Goal: Task Accomplishment & Management: Complete application form

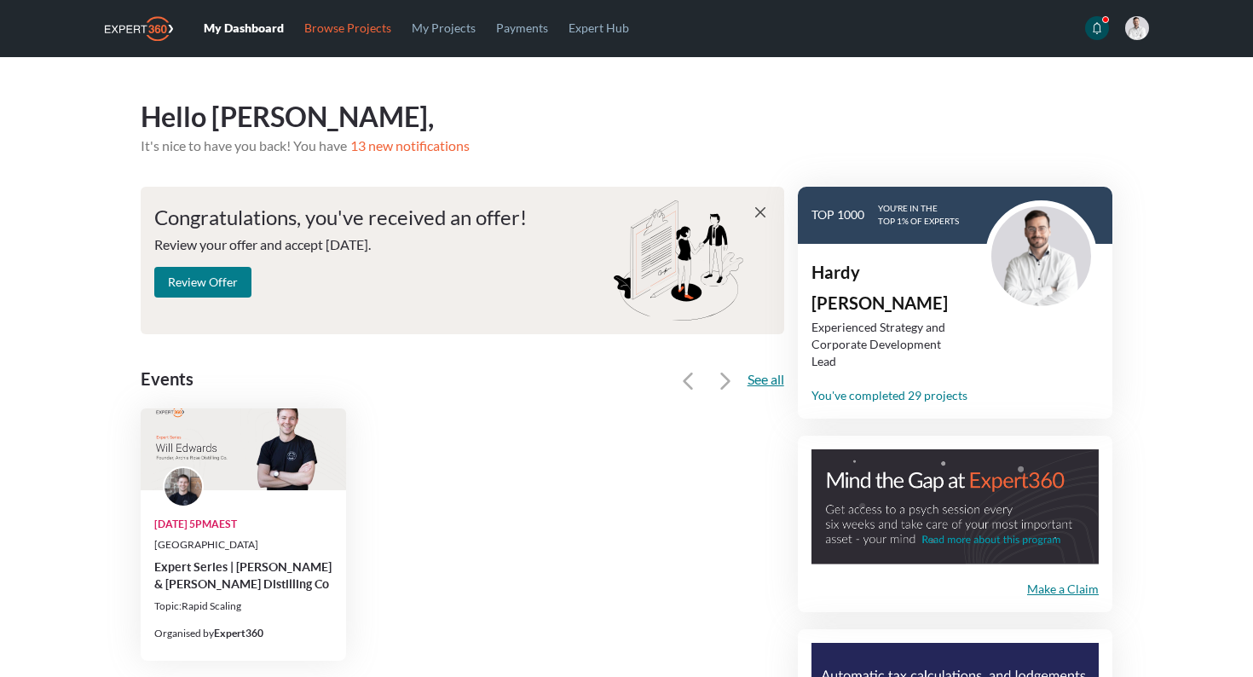
click at [321, 28] on link "Browse Projects" at bounding box center [347, 27] width 107 height 55
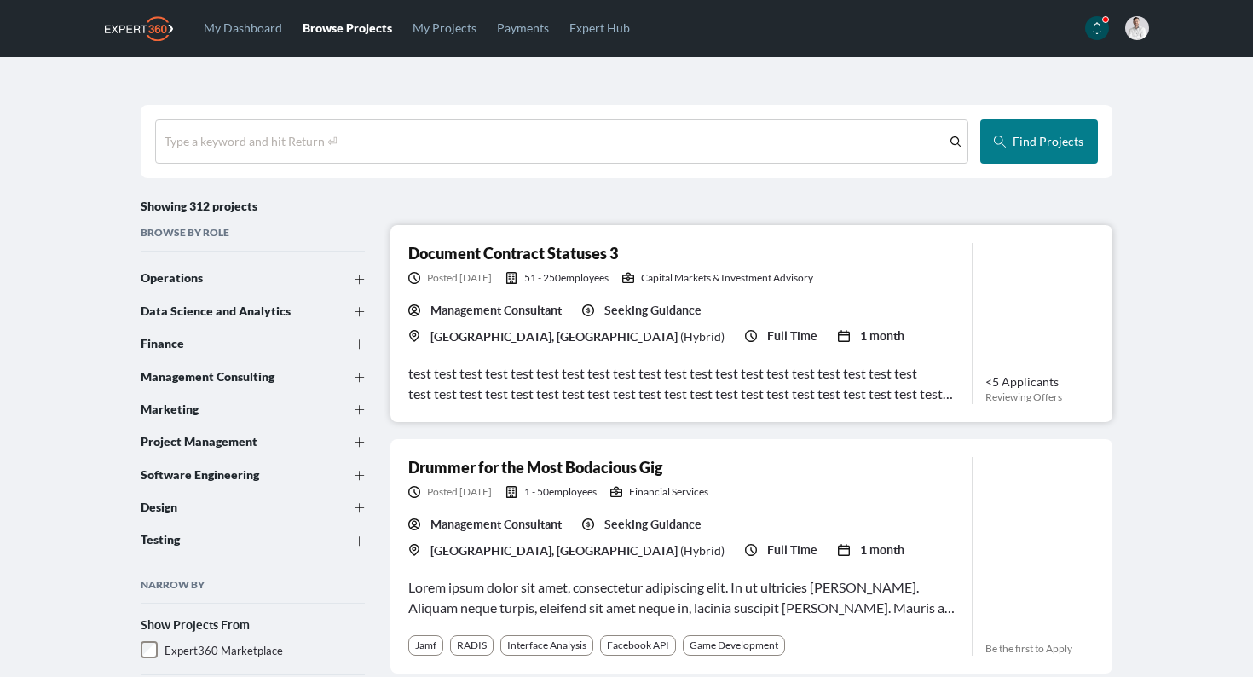
click at [929, 312] on div "Management Consultant Seeking Guidance [GEOGRAPHIC_DATA], [GEOGRAPHIC_DATA] ( H…" at bounding box center [683, 324] width 550 height 44
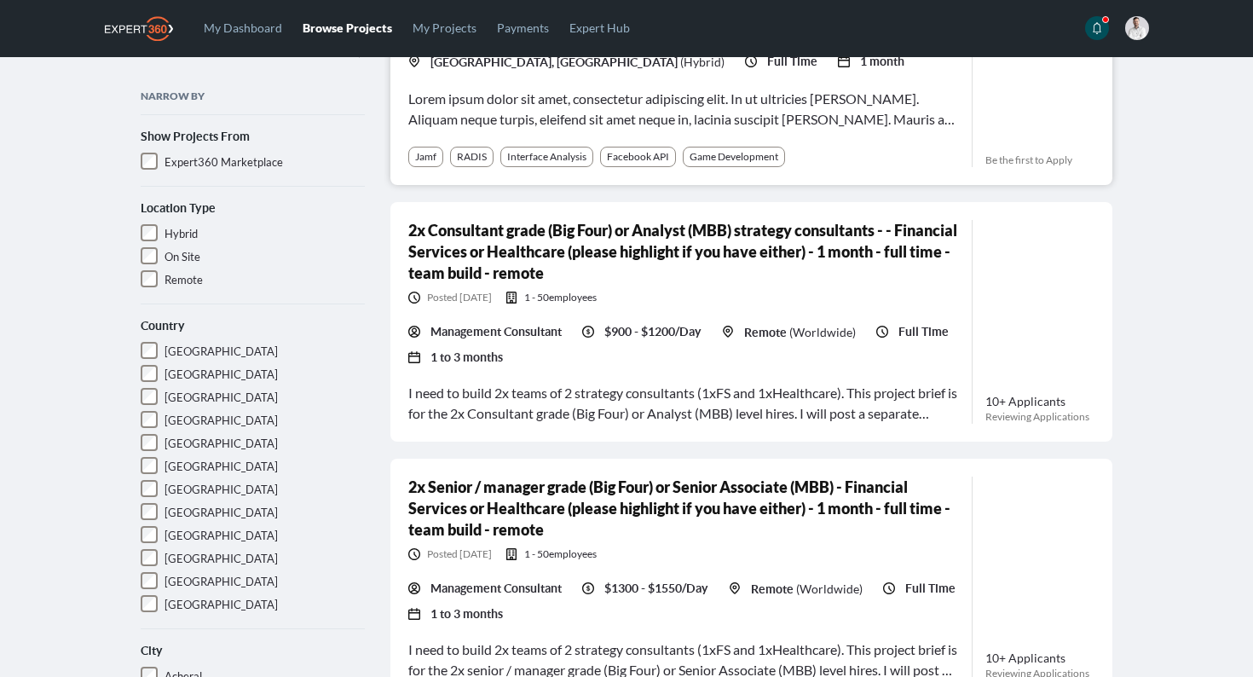
scroll to position [503, 0]
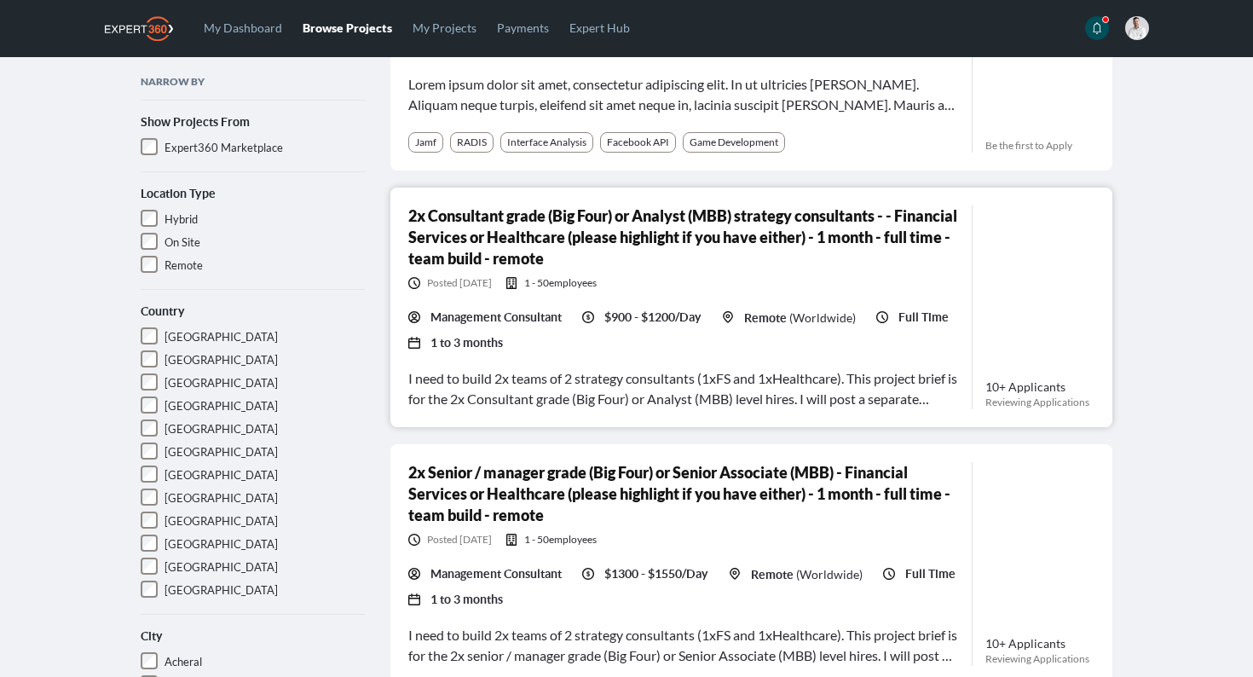
click at [637, 220] on link "2x Consultant grade (Big Four) or Analyst (MBB) strategy consultants - - Financ…" at bounding box center [682, 236] width 549 height 61
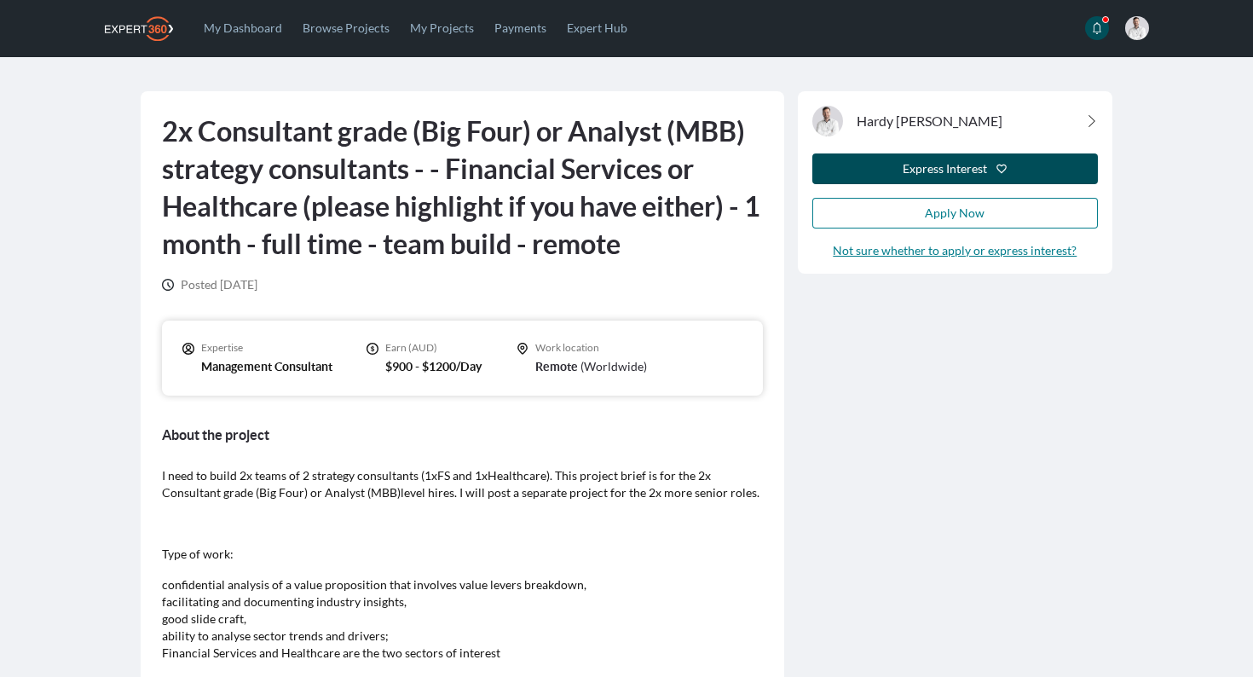
click at [917, 171] on div "Express Interest" at bounding box center [945, 168] width 84 height 17
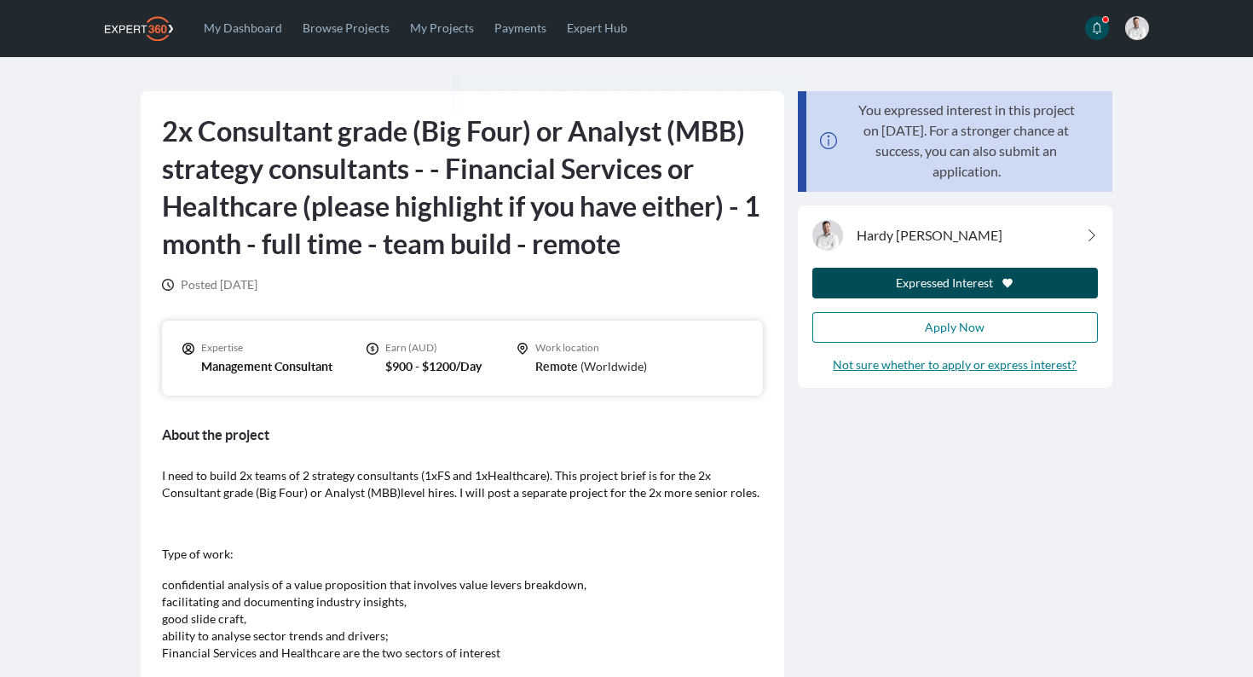
click at [950, 283] on div "Expressed Interest" at bounding box center [944, 283] width 97 height 17
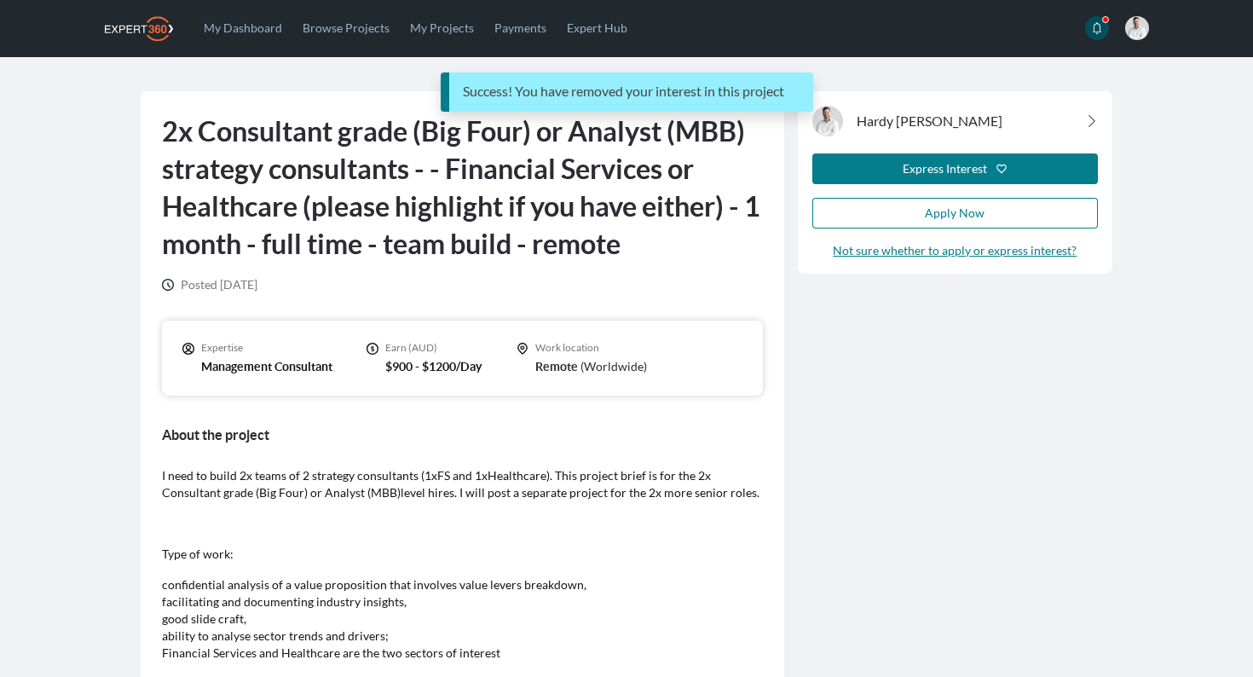
click at [910, 360] on div "Hardy [PERSON_NAME] Express Interest Apply Now Not sure whether to apply or exp…" at bounding box center [955, 636] width 328 height 1091
click at [350, 83] on div "Success! You have removed your interest in this project" at bounding box center [626, 91] width 1253 height 39
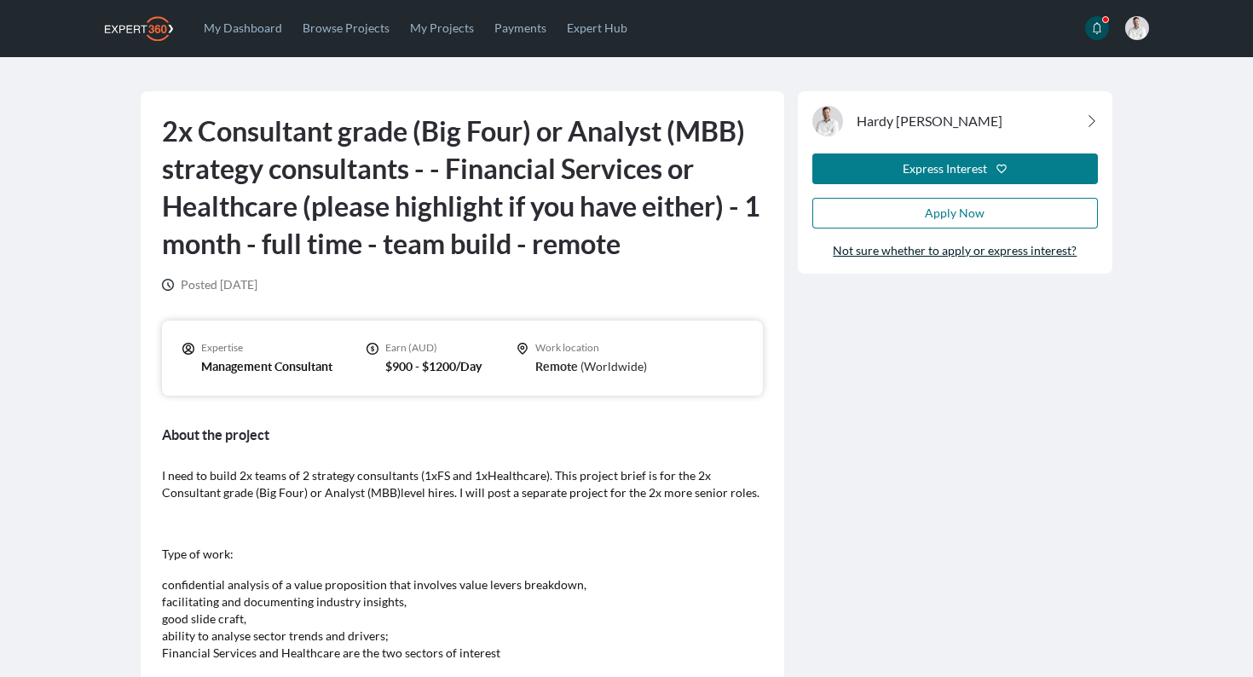
click at [950, 252] on link "Not sure whether to apply or express interest?" at bounding box center [955, 250] width 244 height 17
click at [923, 351] on div "Hardy [PERSON_NAME] Express Interest Apply Now Not sure whether to apply or exp…" at bounding box center [955, 636] width 328 height 1091
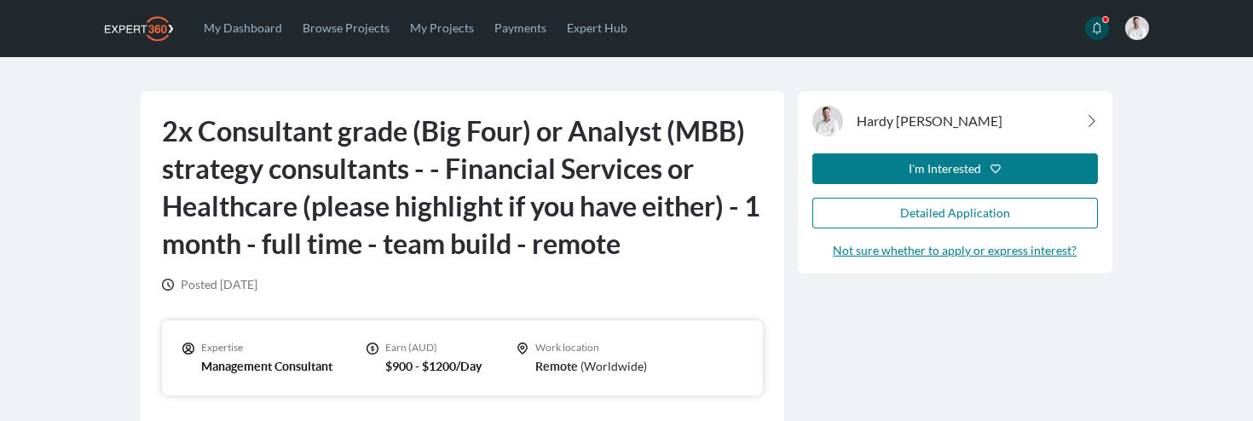
drag, startPoint x: 961, startPoint y: 217, endPoint x: 91, endPoint y: 0, distance: 896.3
